Goal: Check status: Check status

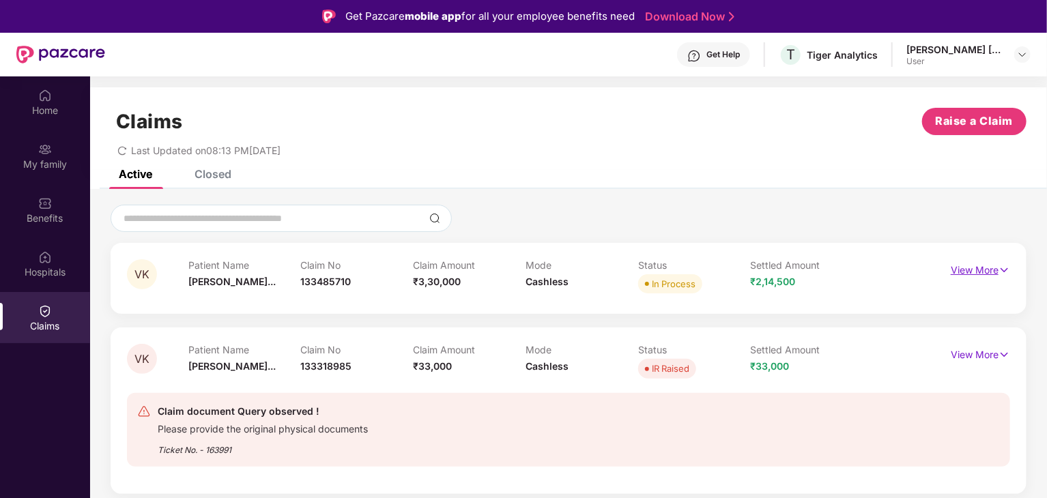
click at [993, 272] on p "View More" at bounding box center [980, 268] width 59 height 18
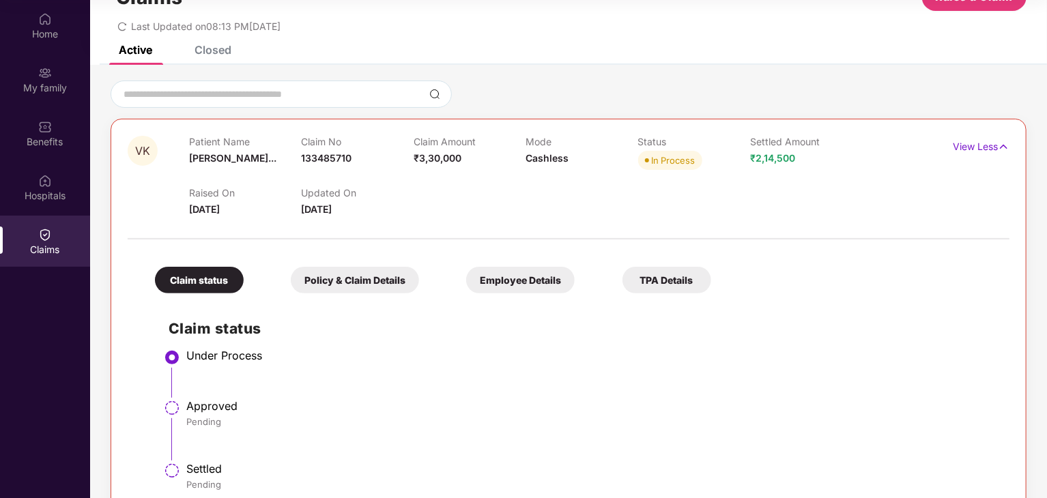
scroll to position [68, 0]
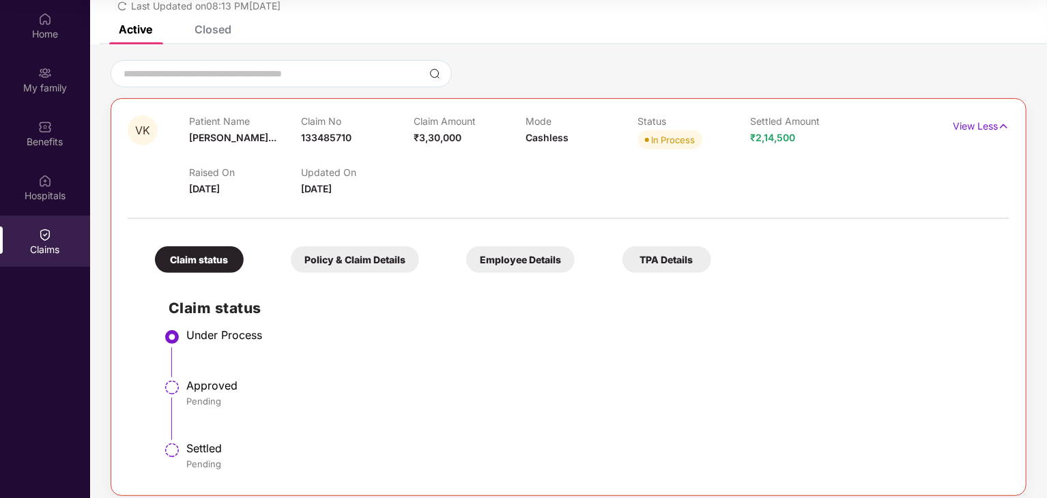
click at [375, 257] on div "Policy & Claim Details" at bounding box center [355, 259] width 128 height 27
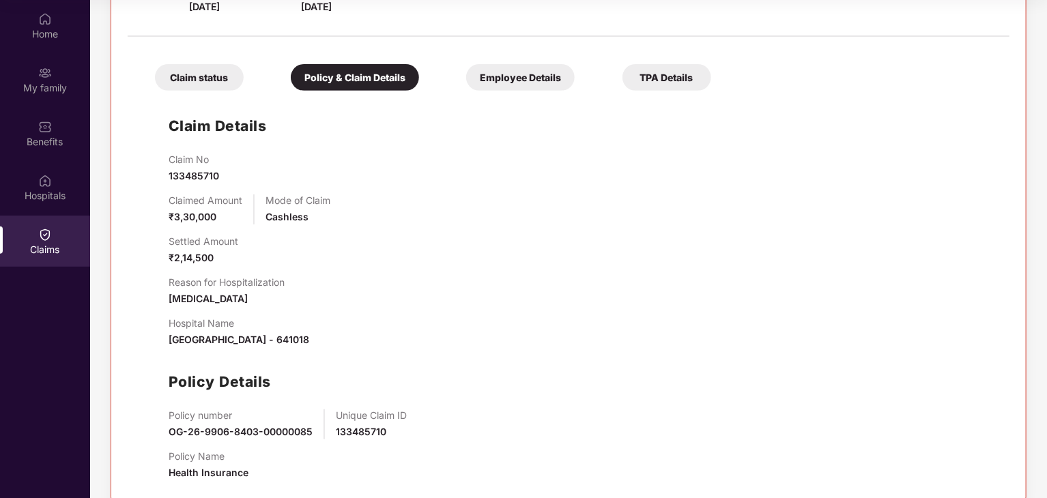
scroll to position [249, 0]
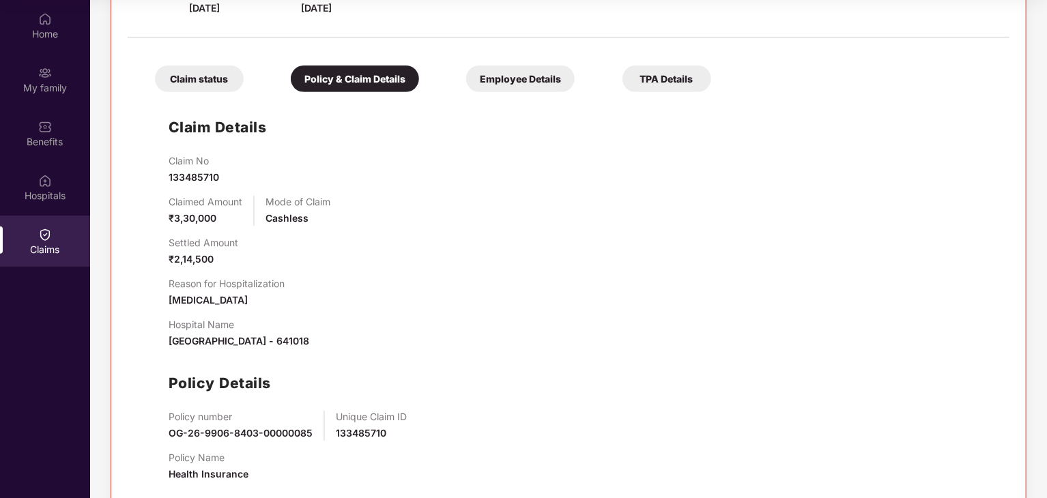
click at [521, 78] on div "Employee Details" at bounding box center [520, 79] width 109 height 27
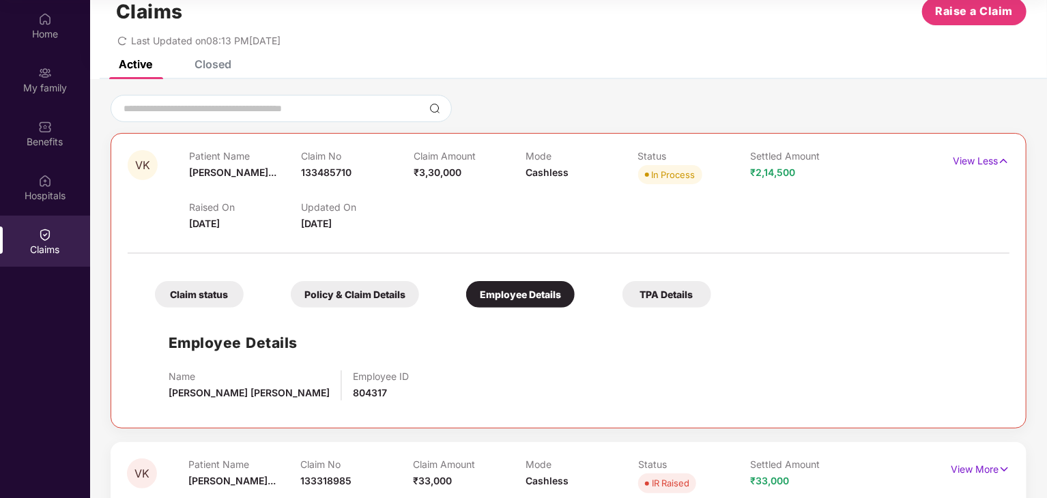
scroll to position [20, 0]
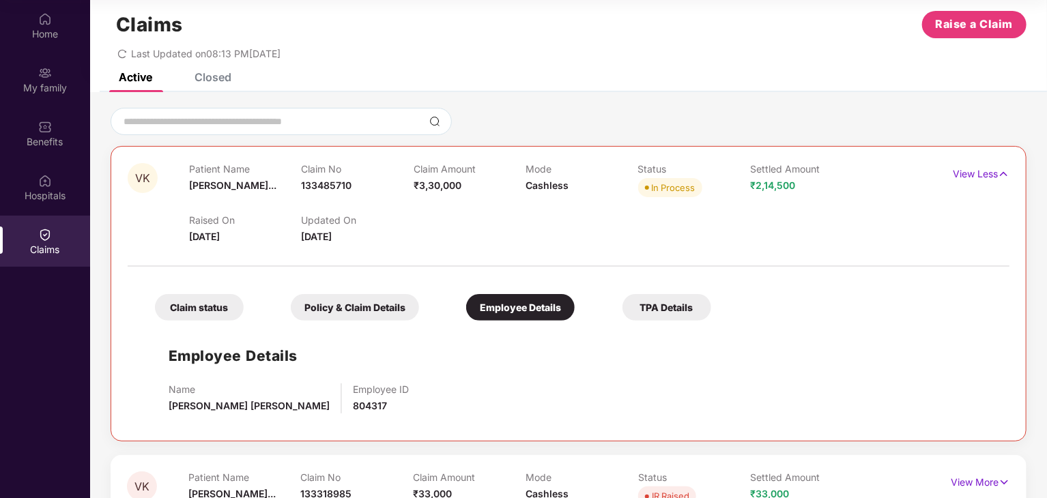
click at [762, 184] on span "₹2,14,500" at bounding box center [772, 185] width 45 height 12
click at [788, 189] on span "₹2,14,500" at bounding box center [772, 185] width 45 height 12
click at [683, 192] on div "In Process" at bounding box center [674, 188] width 44 height 14
click at [652, 317] on div "TPA Details" at bounding box center [666, 307] width 89 height 27
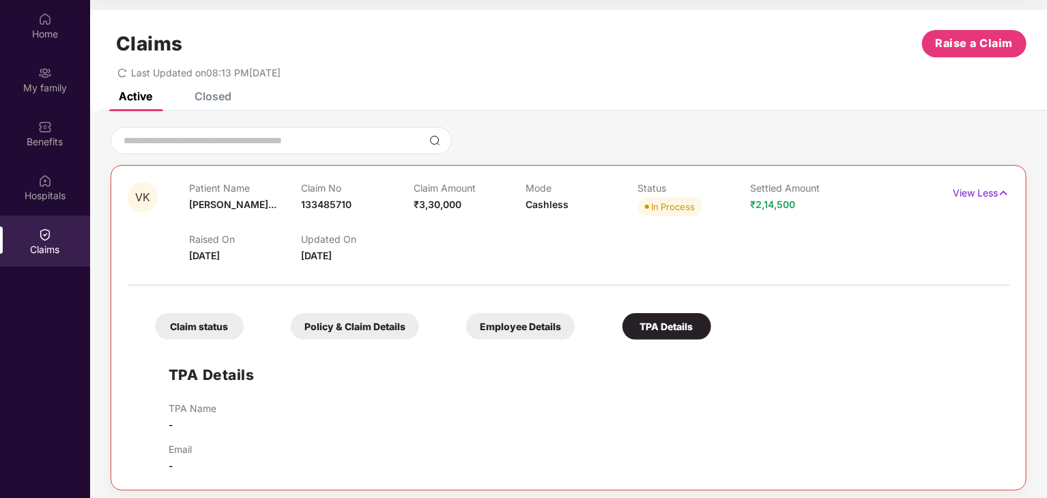
scroll to position [0, 0]
